Goal: Check status: Check status

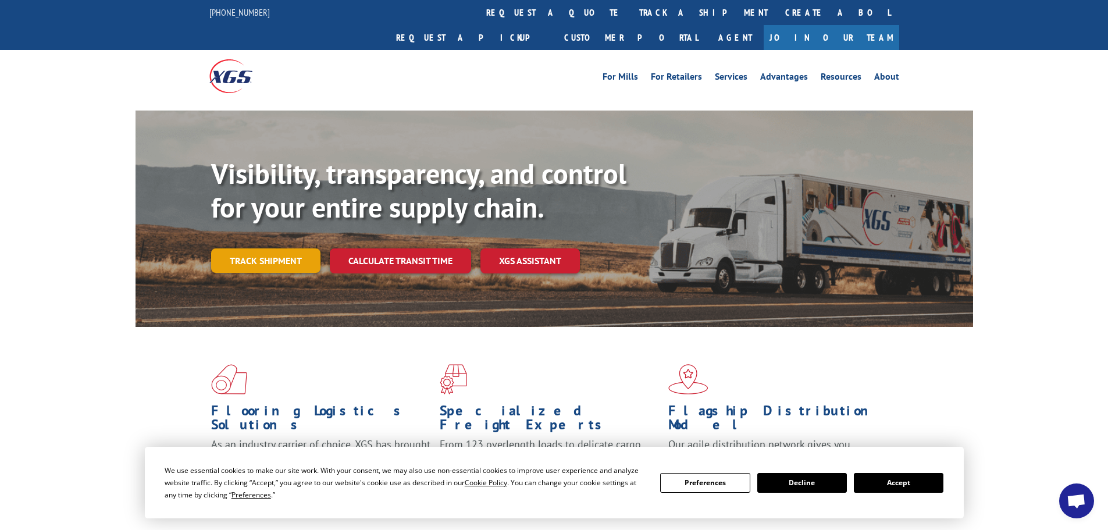
click at [270, 248] on link "Track shipment" at bounding box center [265, 260] width 109 height 24
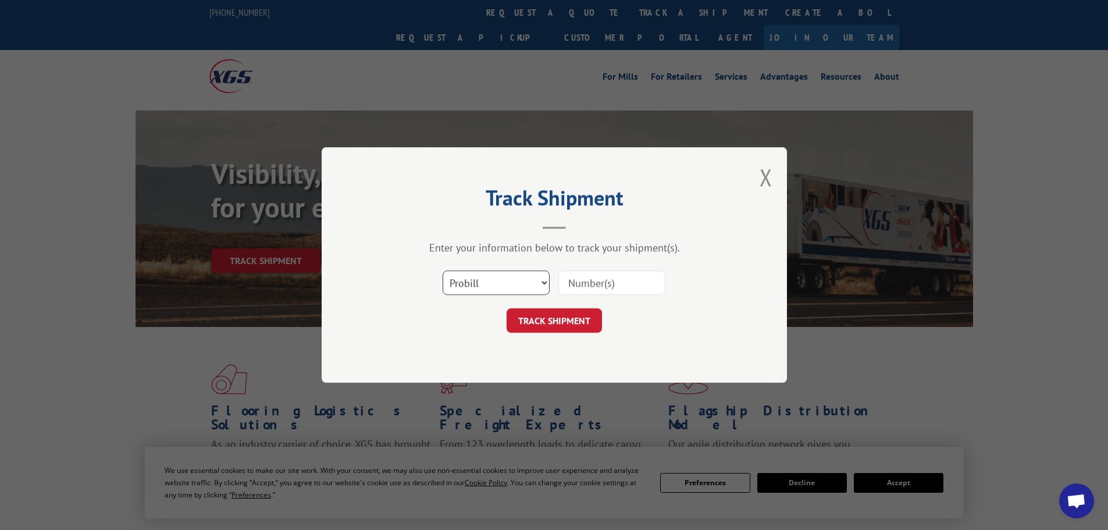
click at [458, 280] on select "Select category... Probill BOL PO" at bounding box center [496, 282] width 107 height 24
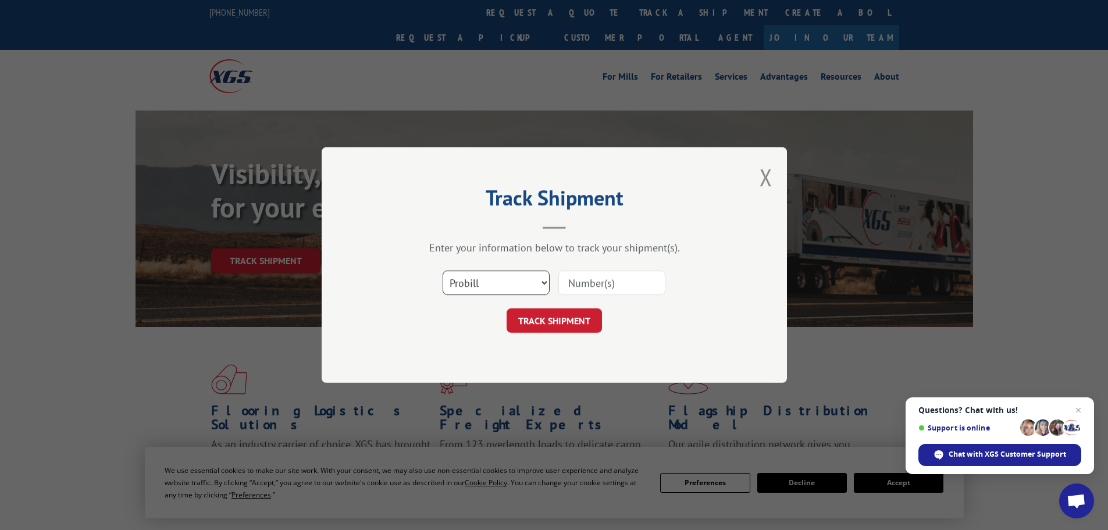
select select "po"
click at [443, 270] on select "Select category... Probill BOL PO" at bounding box center [496, 282] width 107 height 24
paste input "29521670"
type input "29521670"
click at [550, 316] on button "TRACK SHIPMENT" at bounding box center [554, 320] width 95 height 24
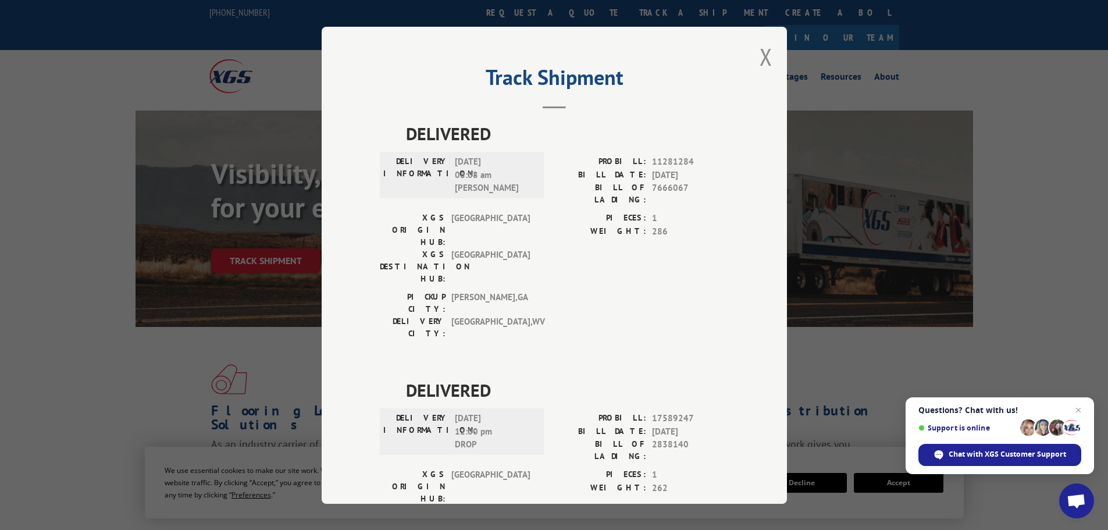
drag, startPoint x: 764, startPoint y: 54, endPoint x: 754, endPoint y: 52, distance: 10.0
click at [759, 53] on button "Close modal" at bounding box center [765, 56] width 13 height 31
